Goal: Task Accomplishment & Management: Use online tool/utility

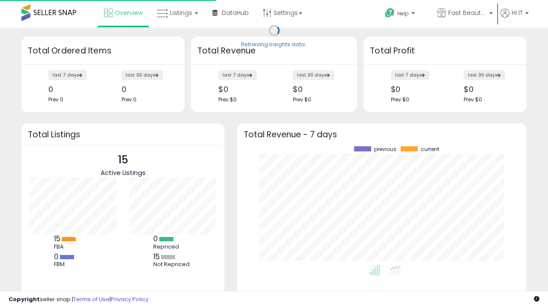
scroll to position [119, 272]
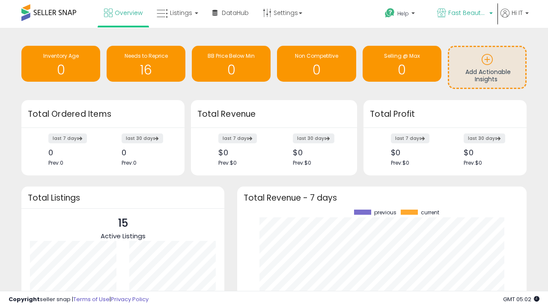
click at [464, 14] on span "Fast Beauty ([GEOGRAPHIC_DATA])" at bounding box center [467, 13] width 39 height 9
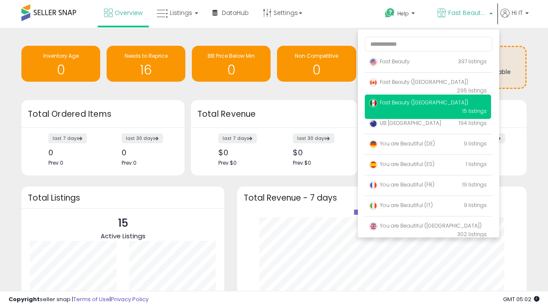
click at [428, 63] on p "Fast Beauty 397 listings" at bounding box center [428, 62] width 126 height 17
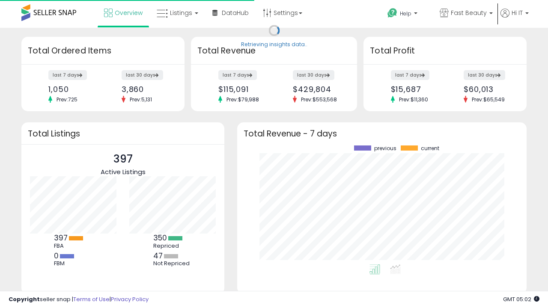
scroll to position [119, 272]
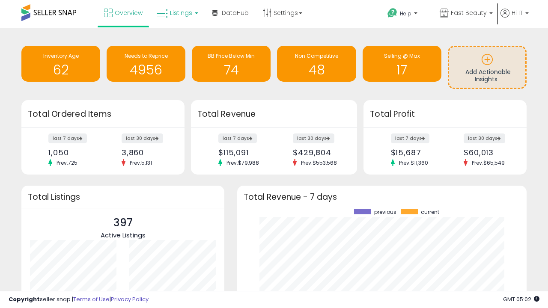
click at [176, 13] on span "Listings" at bounding box center [181, 13] width 22 height 9
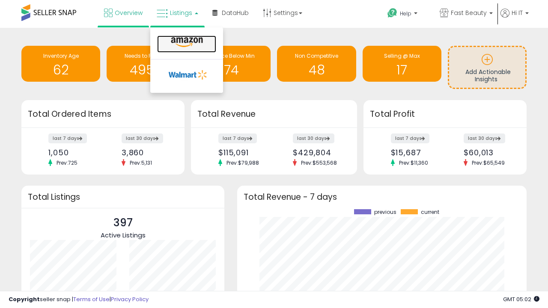
click at [186, 42] on icon at bounding box center [186, 42] width 37 height 11
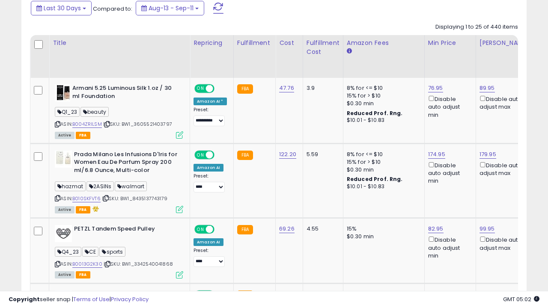
scroll to position [0, 6]
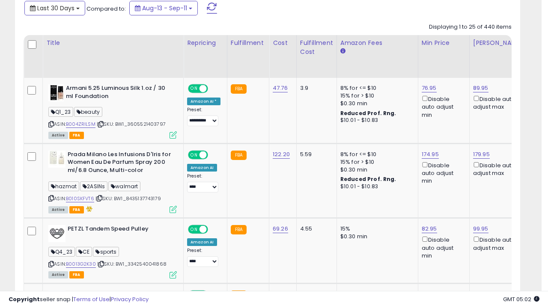
click at [54, 7] on span "Last 30 Days" at bounding box center [55, 8] width 37 height 9
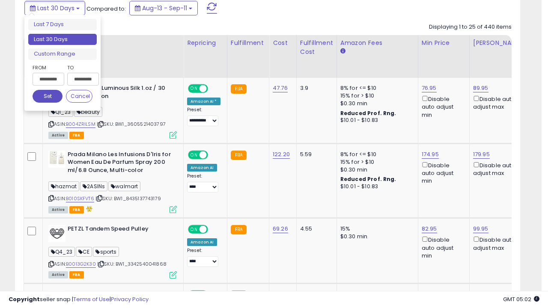
click at [63, 39] on li "Last 30 Days" at bounding box center [62, 40] width 68 height 12
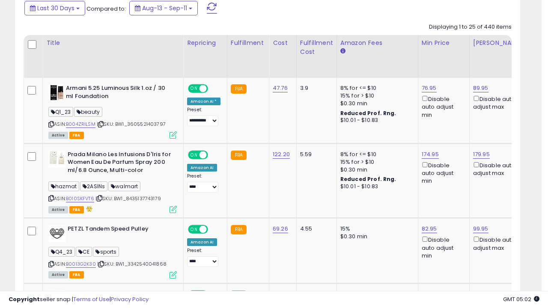
scroll to position [176, 292]
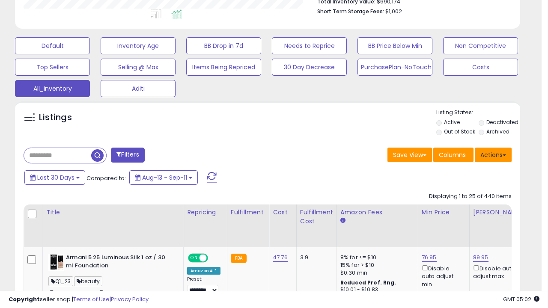
click at [493, 154] on button "Actions" at bounding box center [493, 155] width 37 height 15
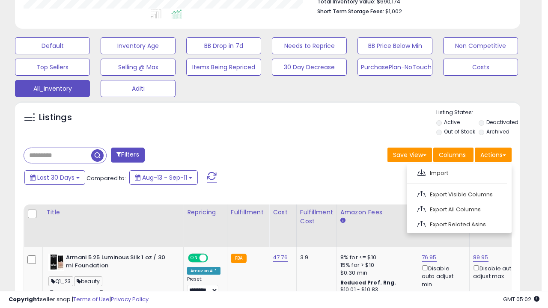
click at [458, 208] on link "Export All Columns" at bounding box center [458, 209] width 94 height 13
